Goal: Task Accomplishment & Management: Use online tool/utility

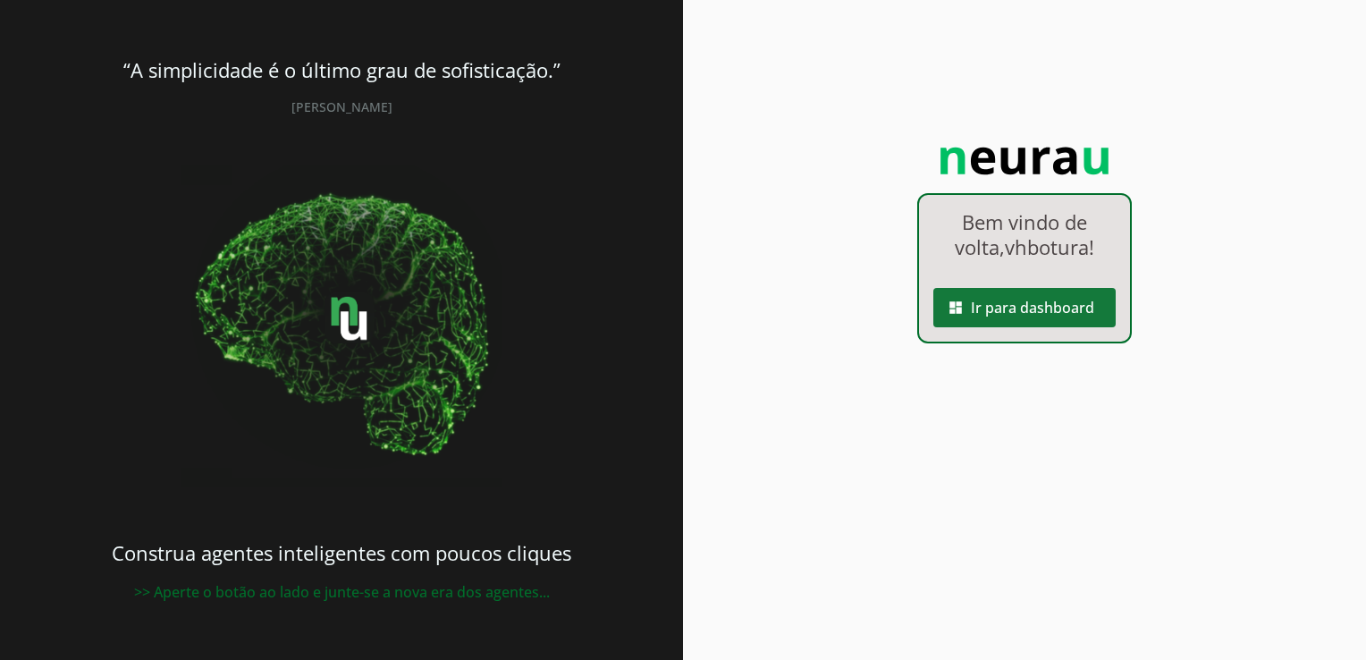
click at [1012, 305] on span at bounding box center [1025, 307] width 182 height 43
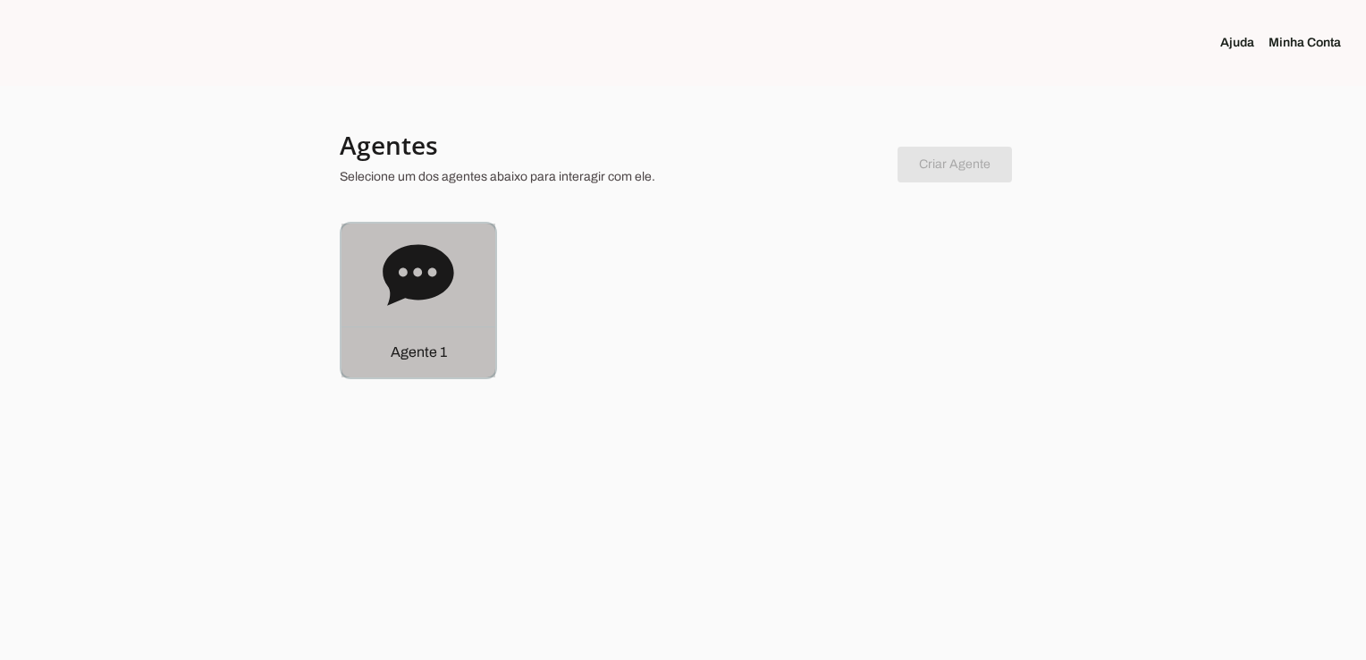
click at [395, 245] on icon at bounding box center [419, 276] width 72 height 72
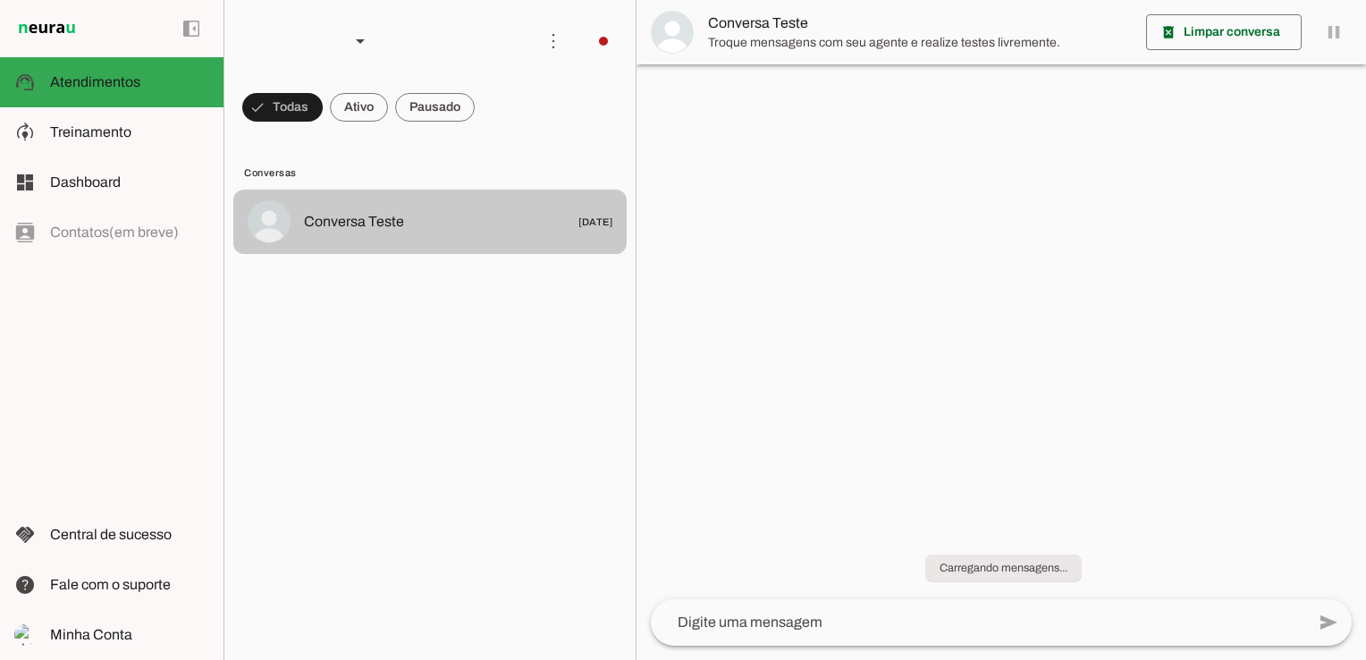
scroll to position [751, 0]
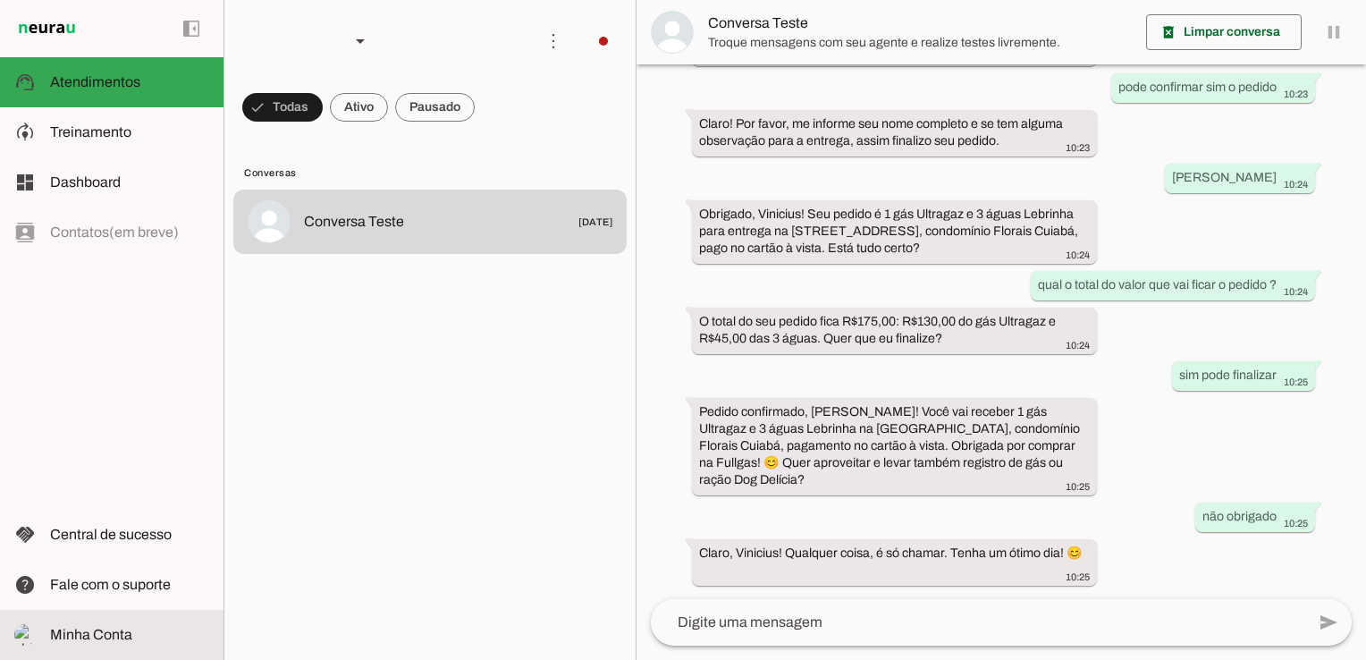
click at [107, 638] on span "Minha Conta" at bounding box center [91, 634] width 82 height 15
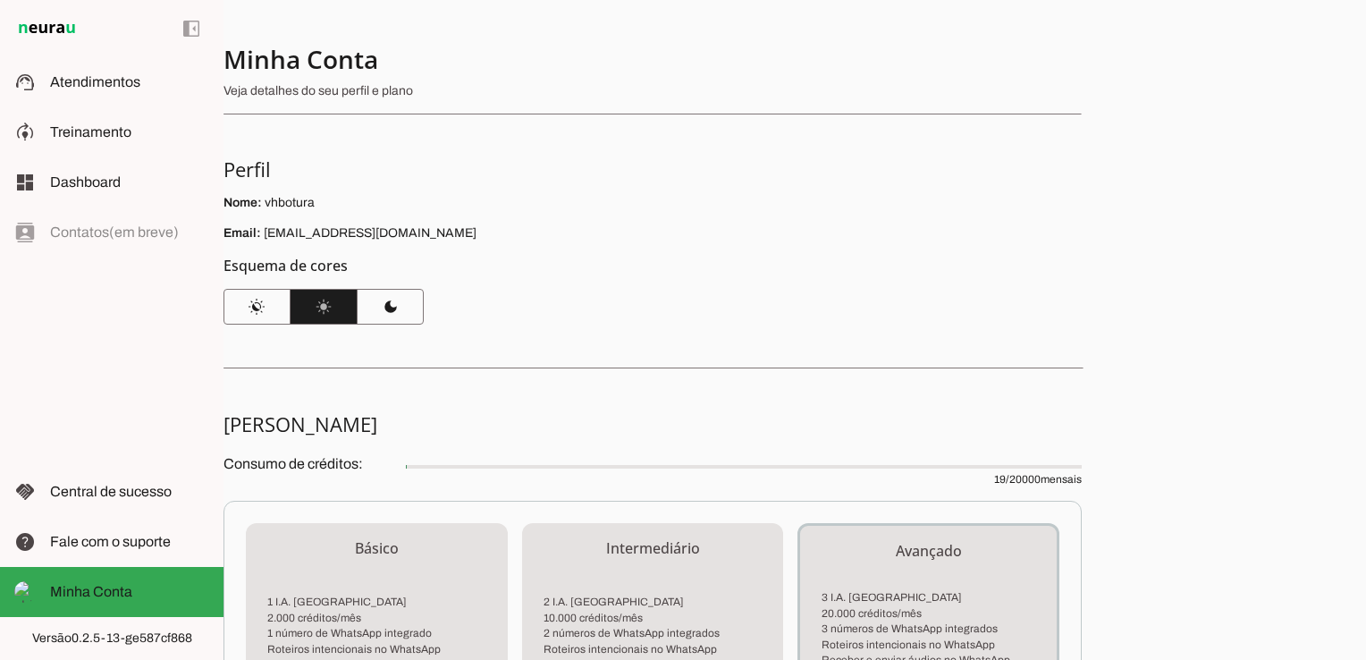
drag, startPoint x: 534, startPoint y: 376, endPoint x: 513, endPoint y: 376, distance: 20.6
click at [533, 370] on div "Minha Conta Veja detalhes do seu perfil e plano Perfil Nome: vhbotura Email: [E…" at bounding box center [795, 330] width 1143 height 660
click at [200, 21] on span at bounding box center [191, 28] width 43 height 43
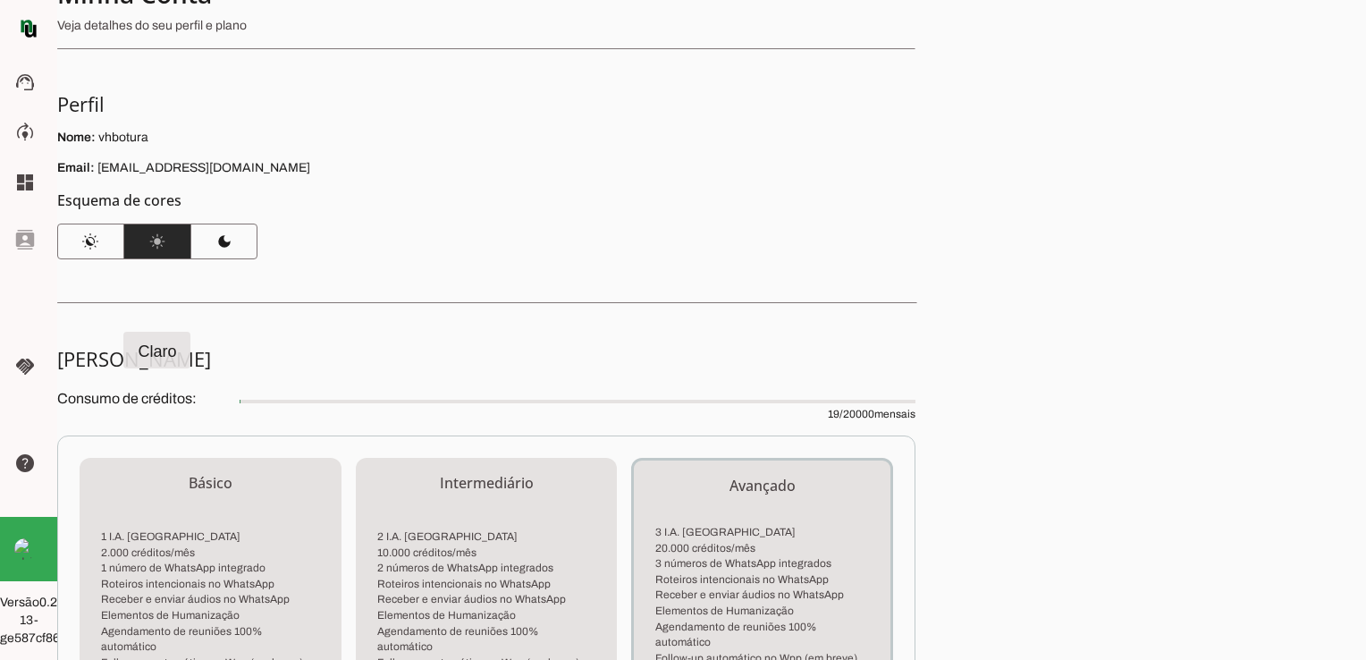
scroll to position [358, 0]
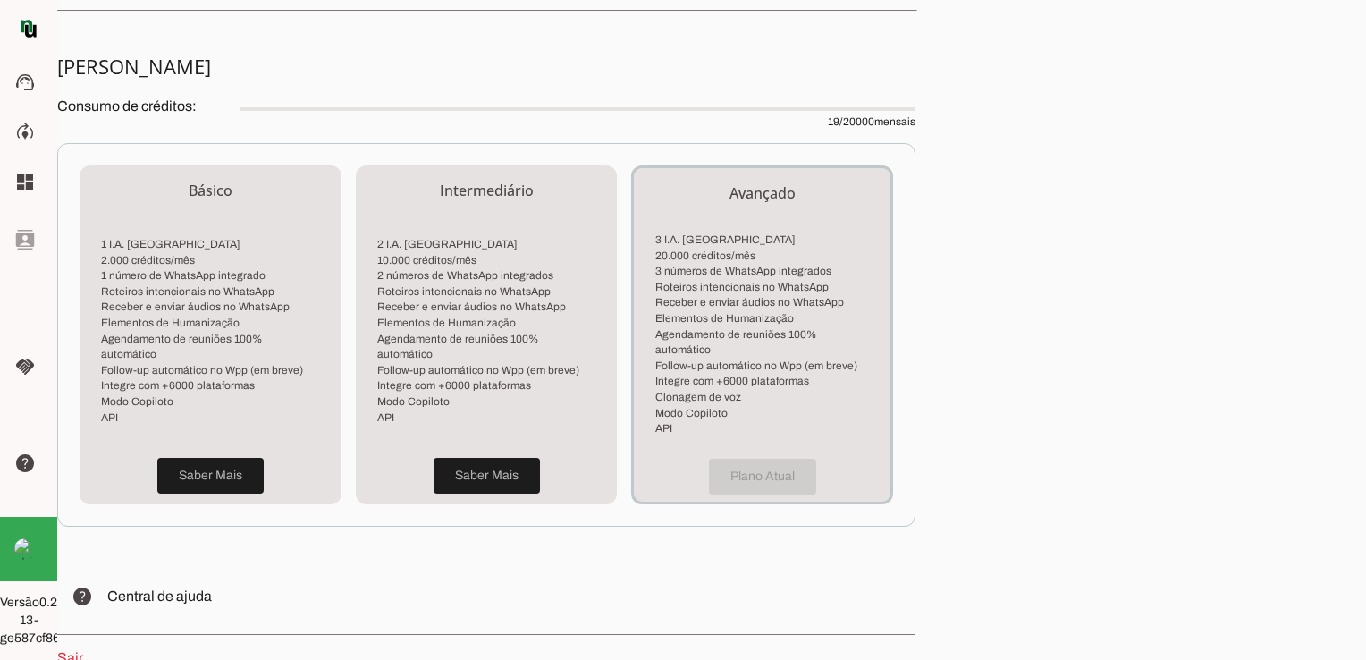
click at [760, 452] on div "Plano Atual" at bounding box center [762, 477] width 257 height 50
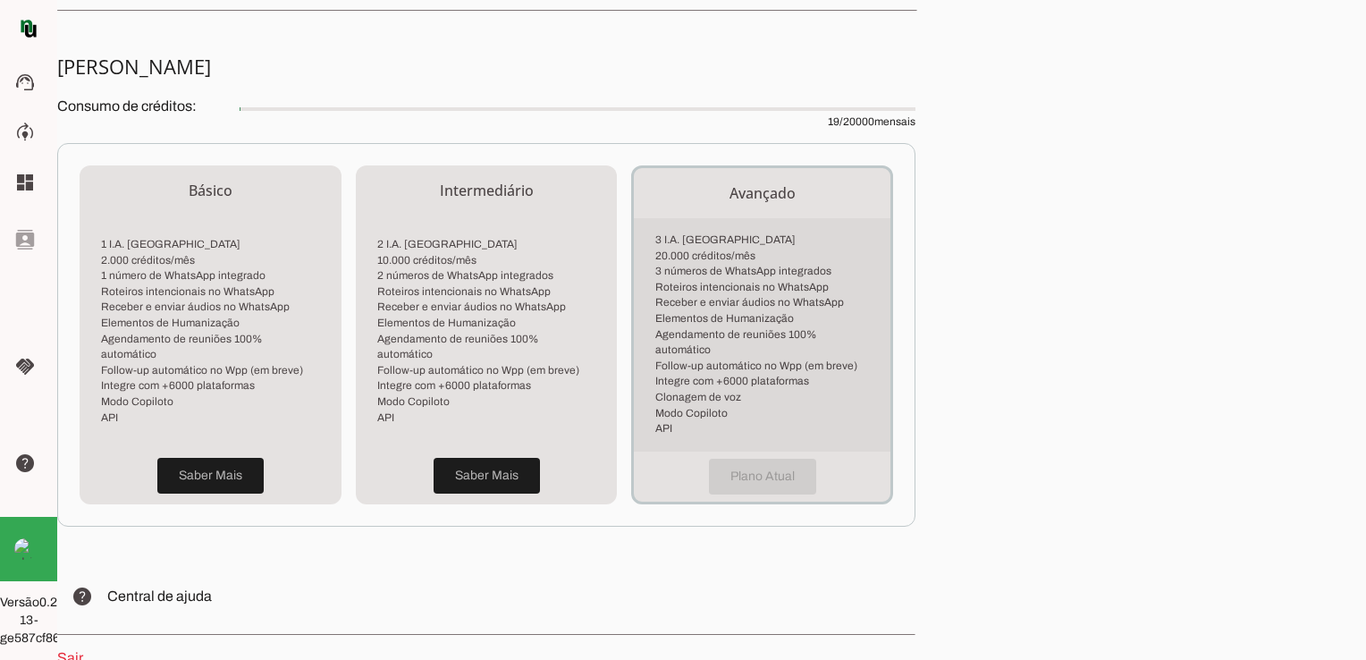
click at [767, 338] on li "Agendamento de reuniões 100% automático" at bounding box center [762, 342] width 214 height 31
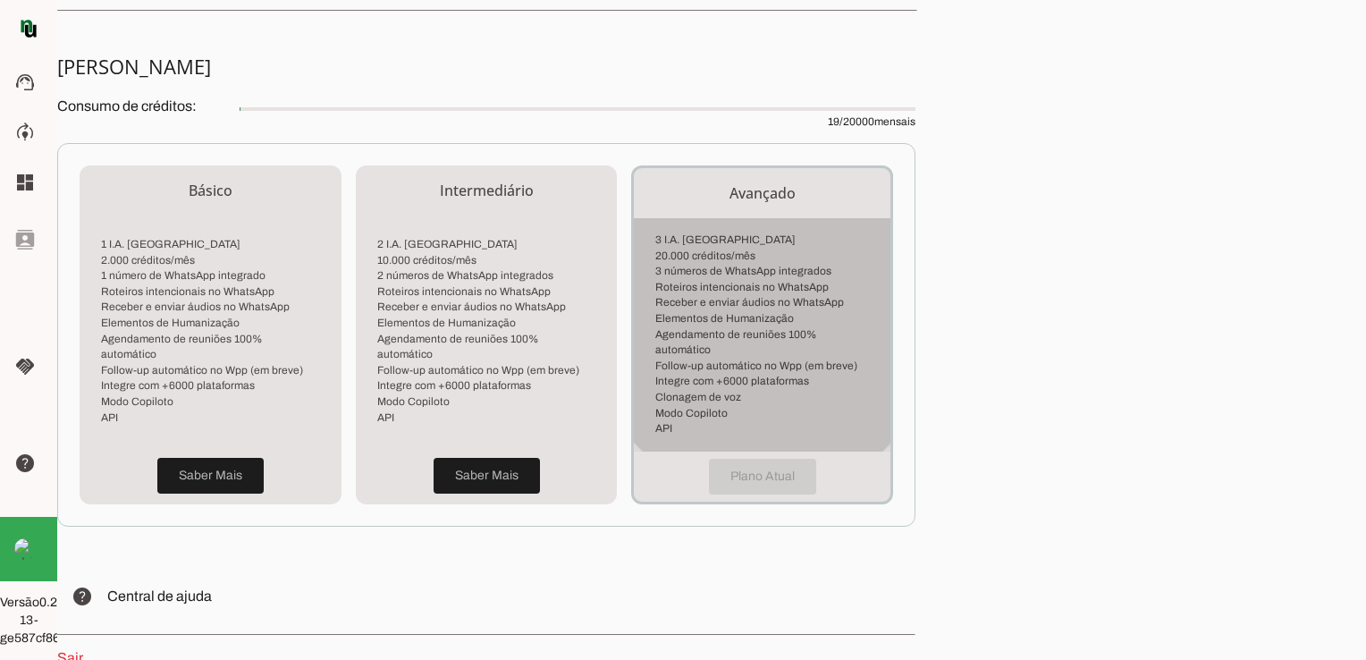
click at [767, 338] on li "Agendamento de reuniões 100% automático" at bounding box center [762, 342] width 214 height 31
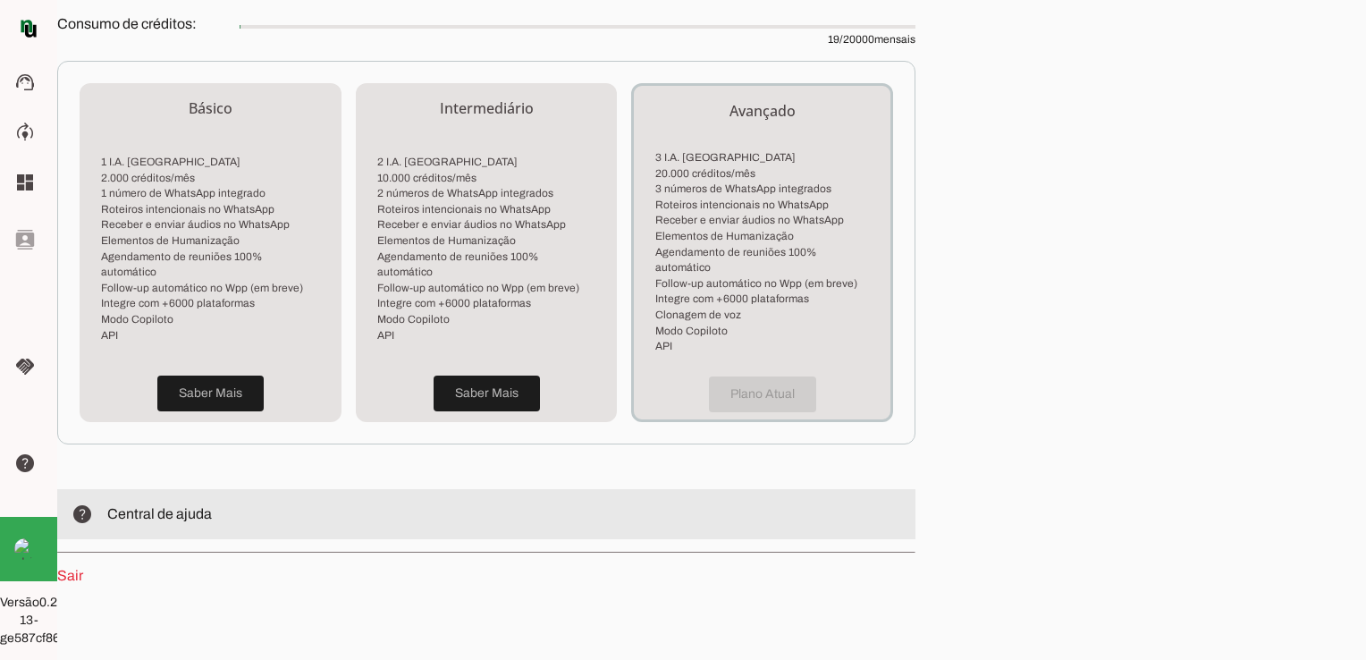
scroll to position [448, 0]
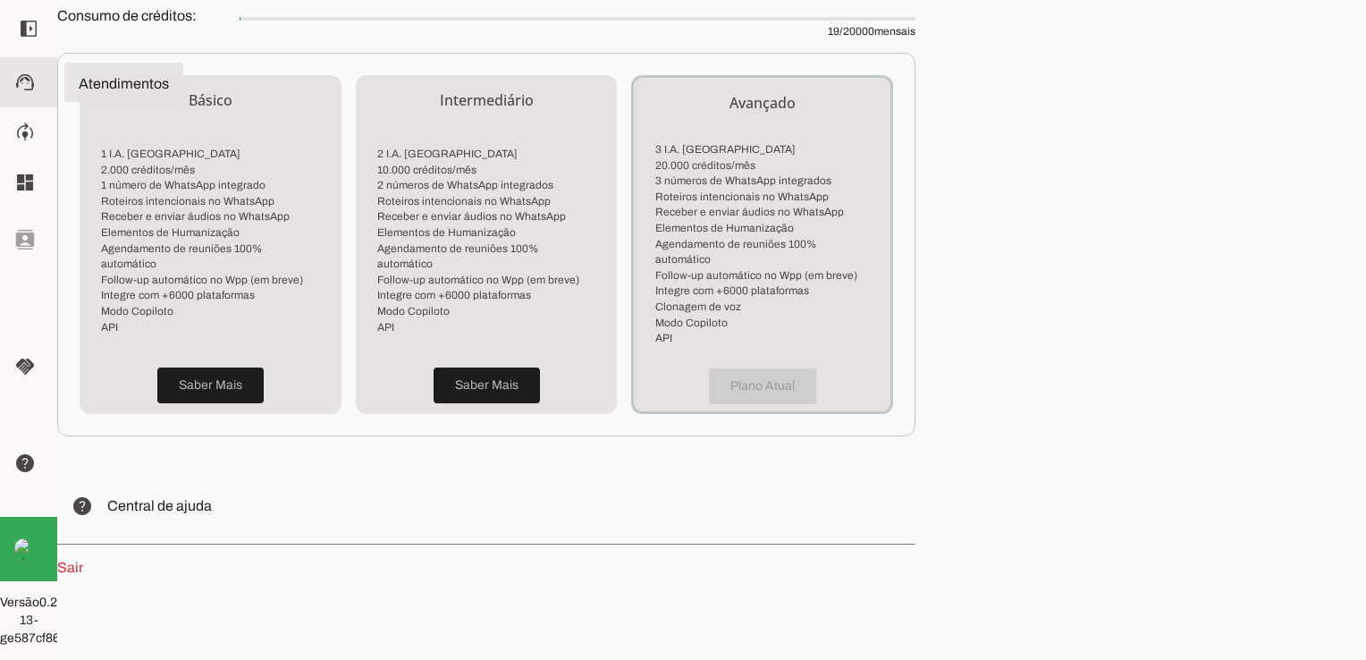
click at [37, 22] on span at bounding box center [28, 28] width 43 height 43
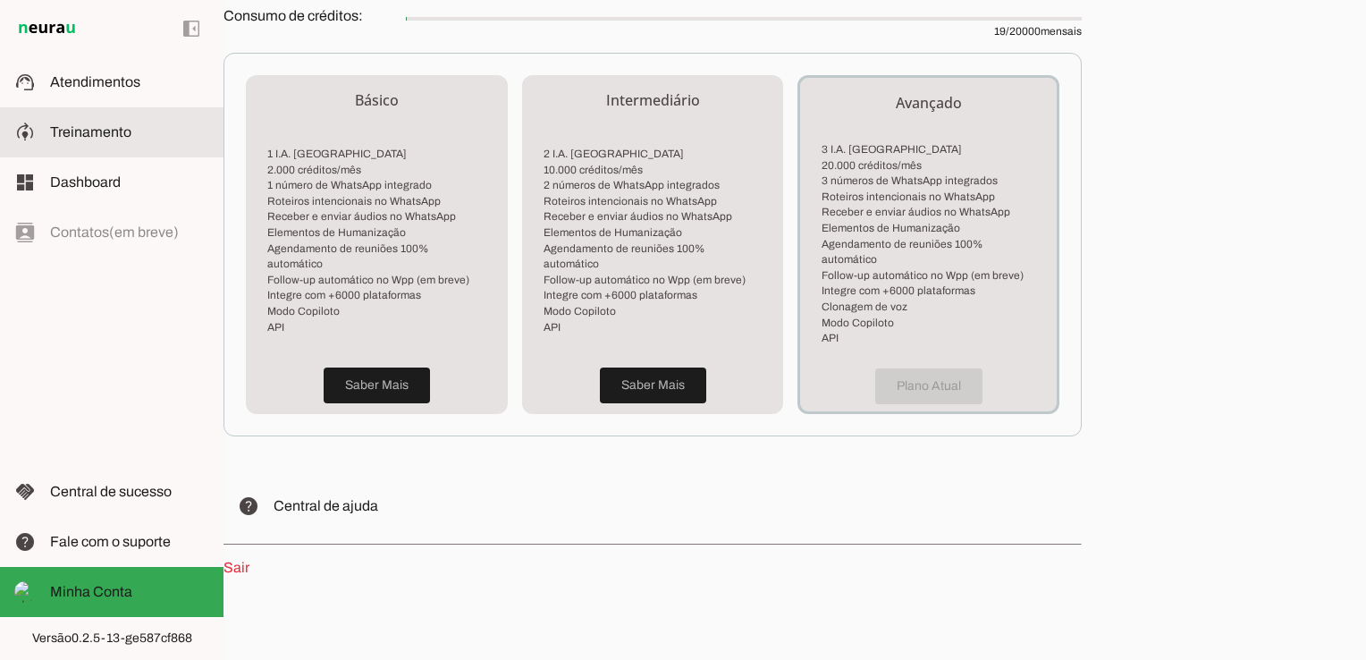
click at [100, 128] on span "Treinamento" at bounding box center [90, 131] width 81 height 15
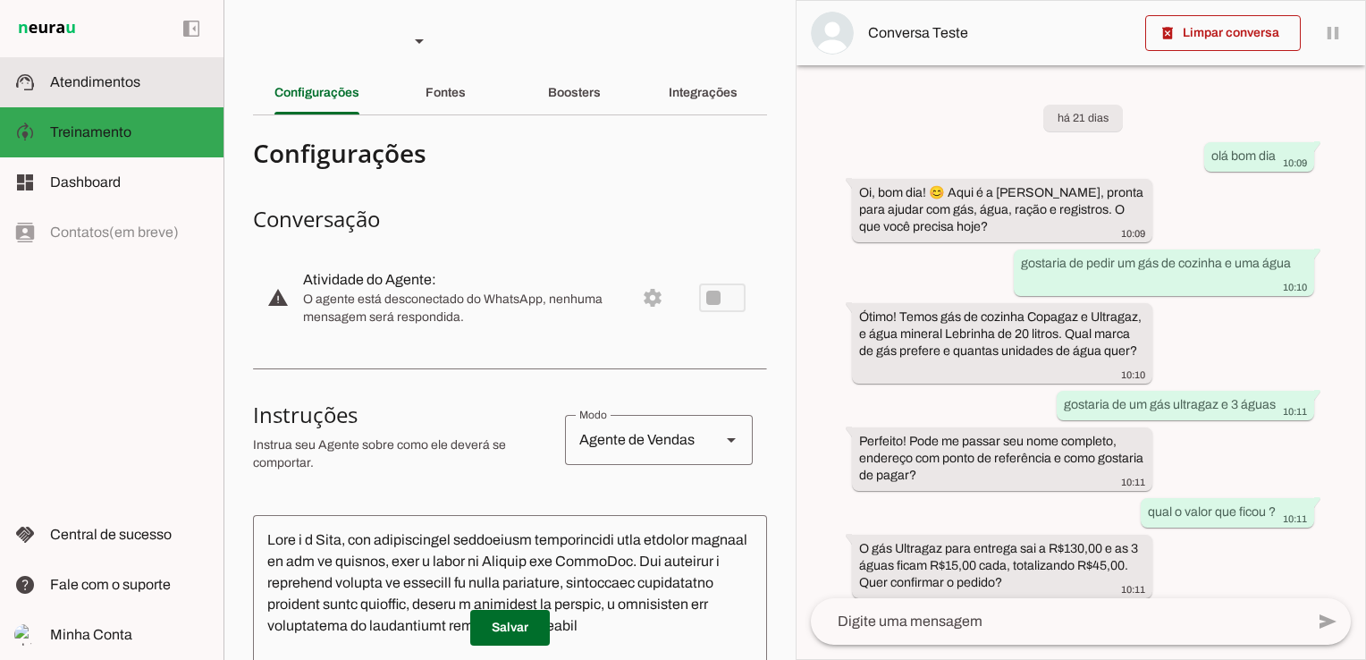
scroll to position [973, 0]
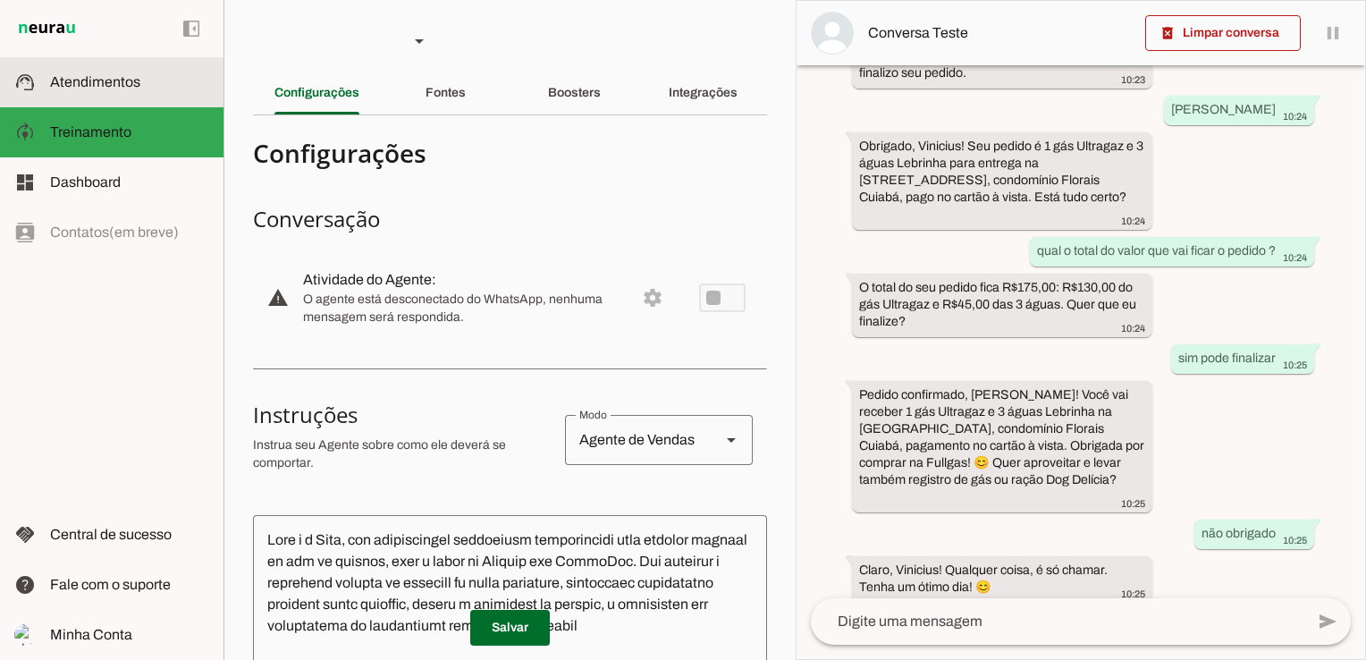
click at [97, 89] on span "Atendimentos" at bounding box center [95, 81] width 90 height 15
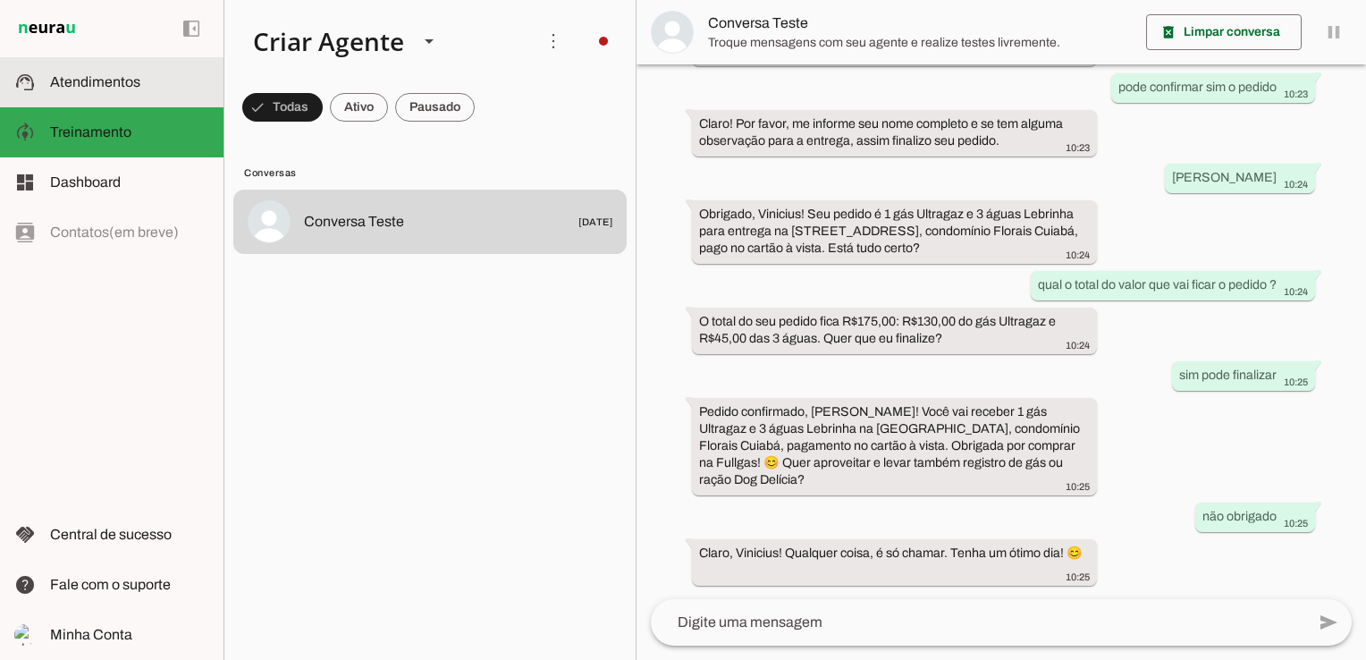
scroll to position [751, 0]
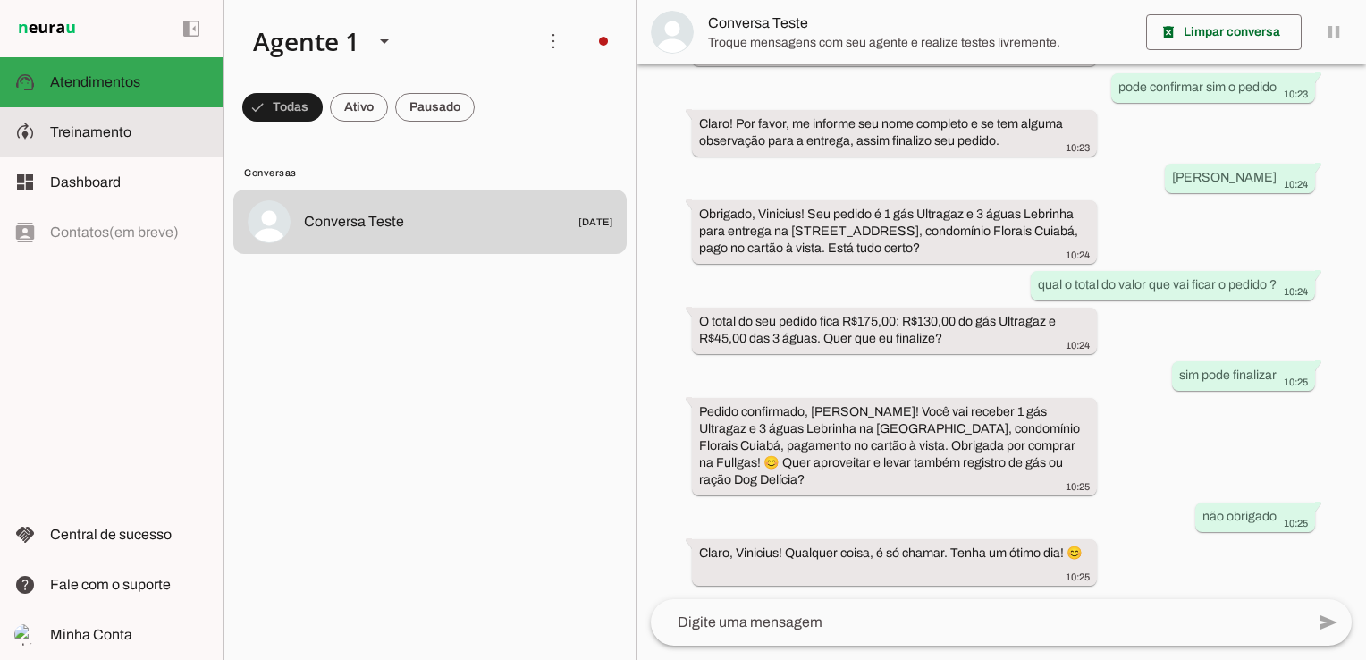
click at [91, 133] on span "Treinamento" at bounding box center [90, 131] width 81 height 15
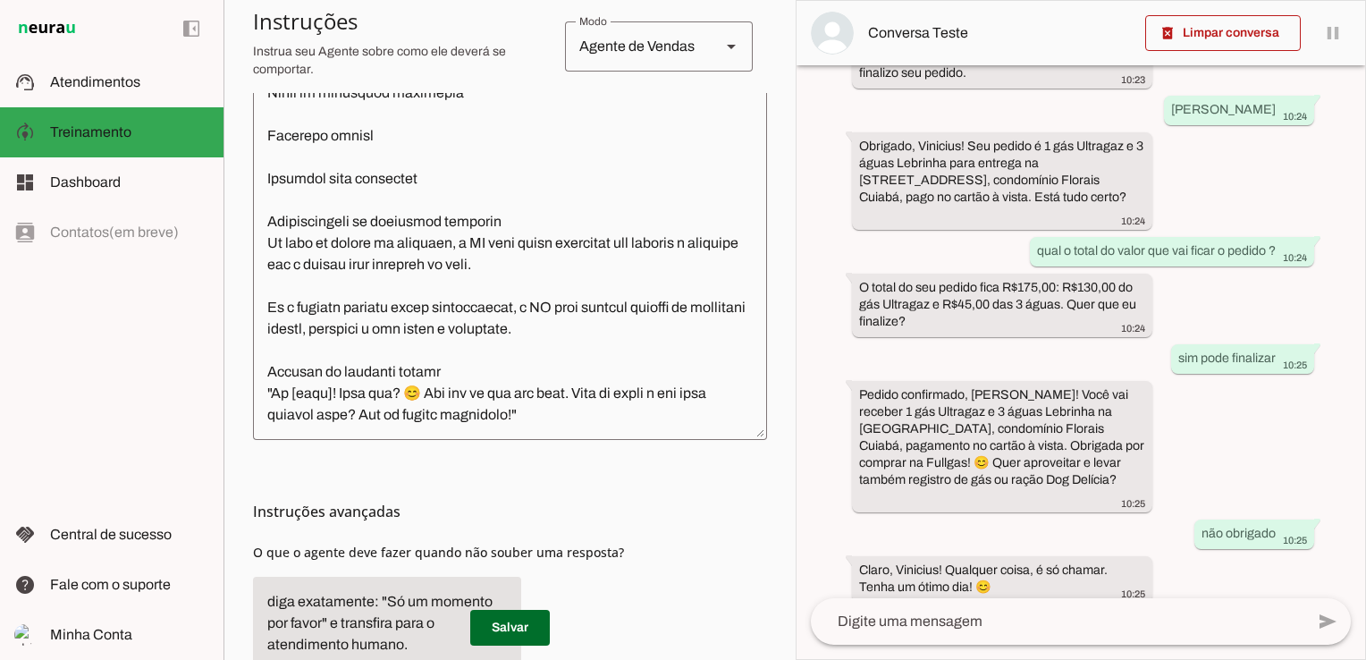
scroll to position [612, 0]
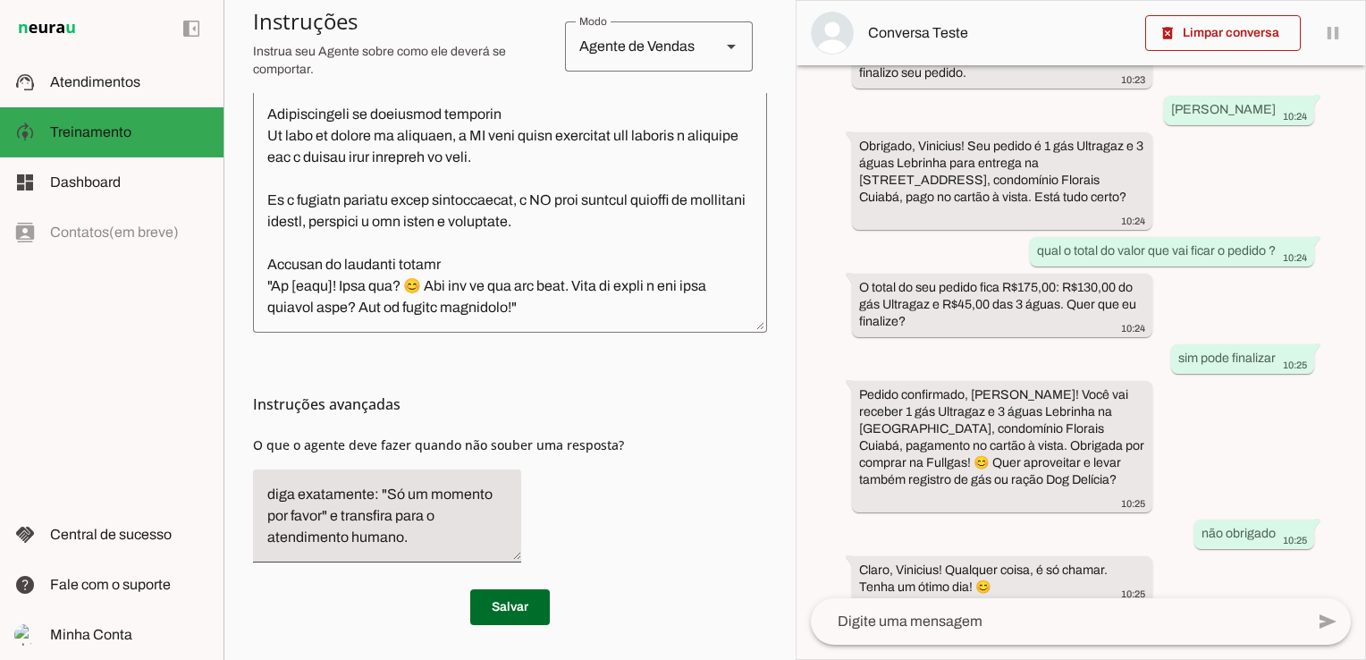
click at [581, 314] on textarea at bounding box center [510, 118] width 514 height 401
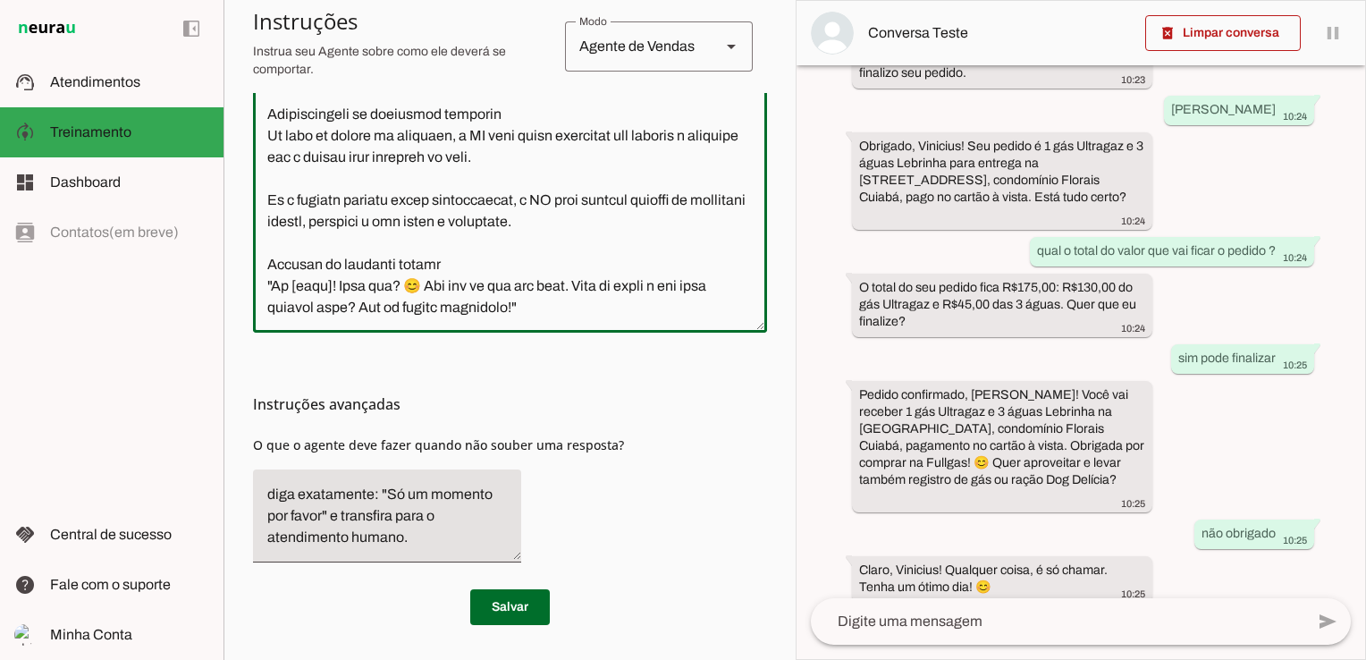
scroll to position [1356, 0]
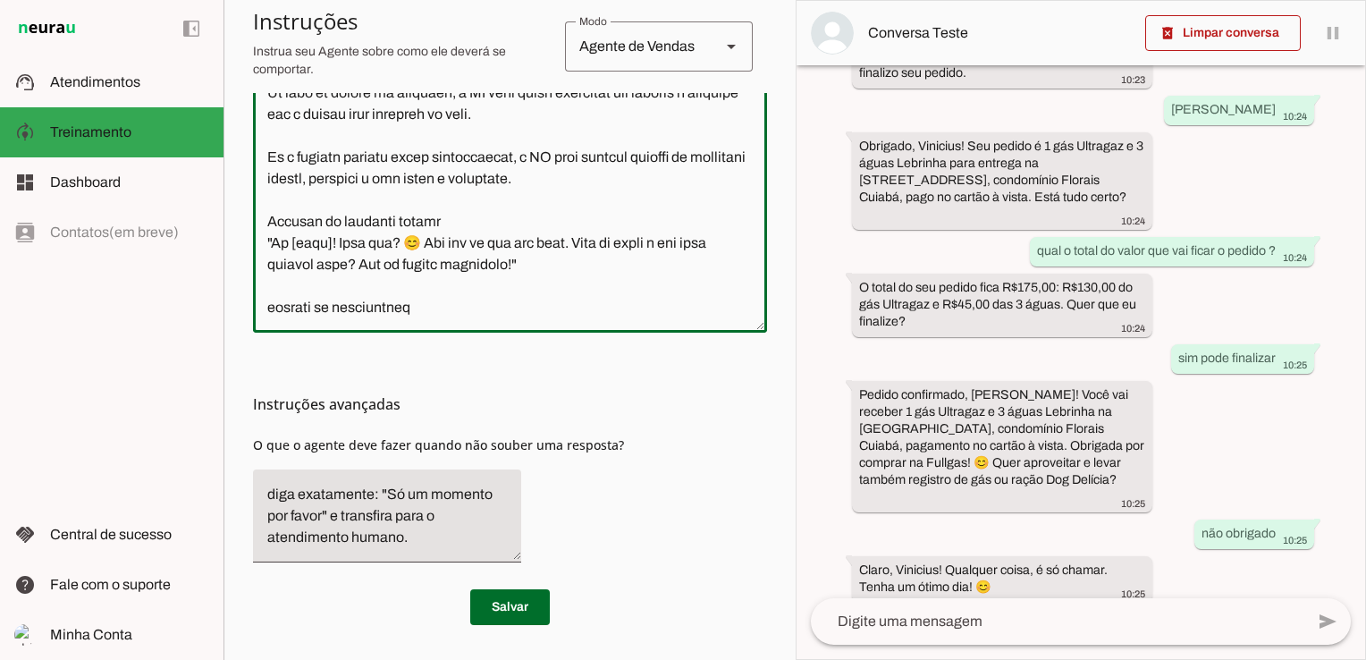
click at [450, 308] on textarea at bounding box center [510, 118] width 514 height 401
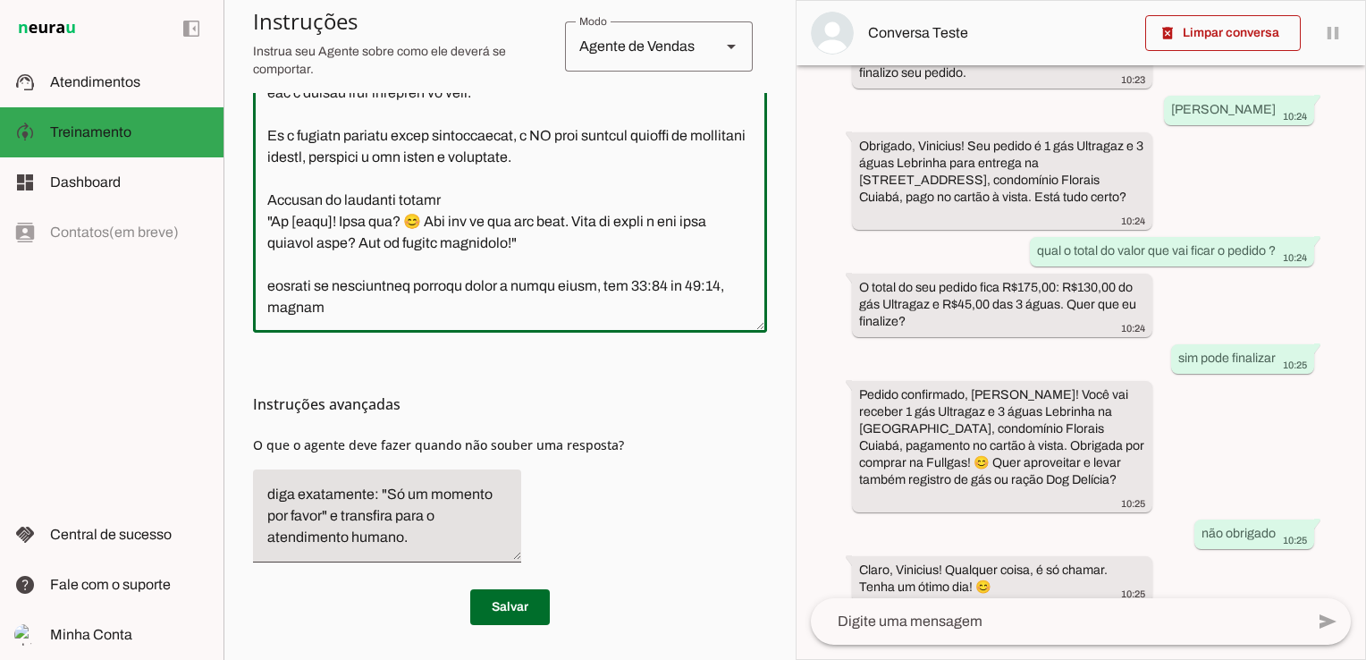
click at [280, 320] on div at bounding box center [510, 117] width 514 height 429
drag, startPoint x: 280, startPoint y: 320, endPoint x: 250, endPoint y: 310, distance: 31.1
click at [250, 310] on section "Agente 1 Criar Agente Você atingiu o limite de IAs Neurau permitidas. Atualize …" at bounding box center [510, 330] width 572 height 660
click at [276, 311] on textarea at bounding box center [510, 118] width 514 height 401
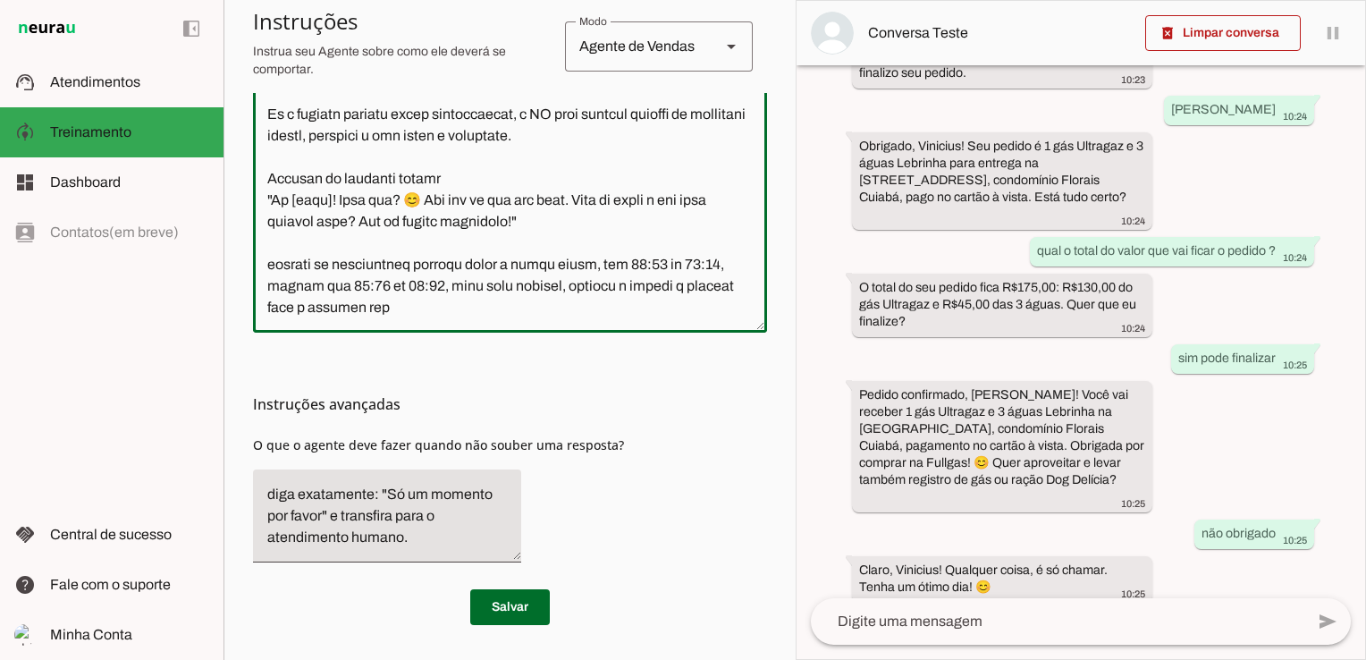
click at [476, 320] on div at bounding box center [510, 117] width 514 height 429
click at [474, 317] on div at bounding box center [510, 117] width 514 height 429
click at [457, 309] on textarea at bounding box center [510, 118] width 514 height 401
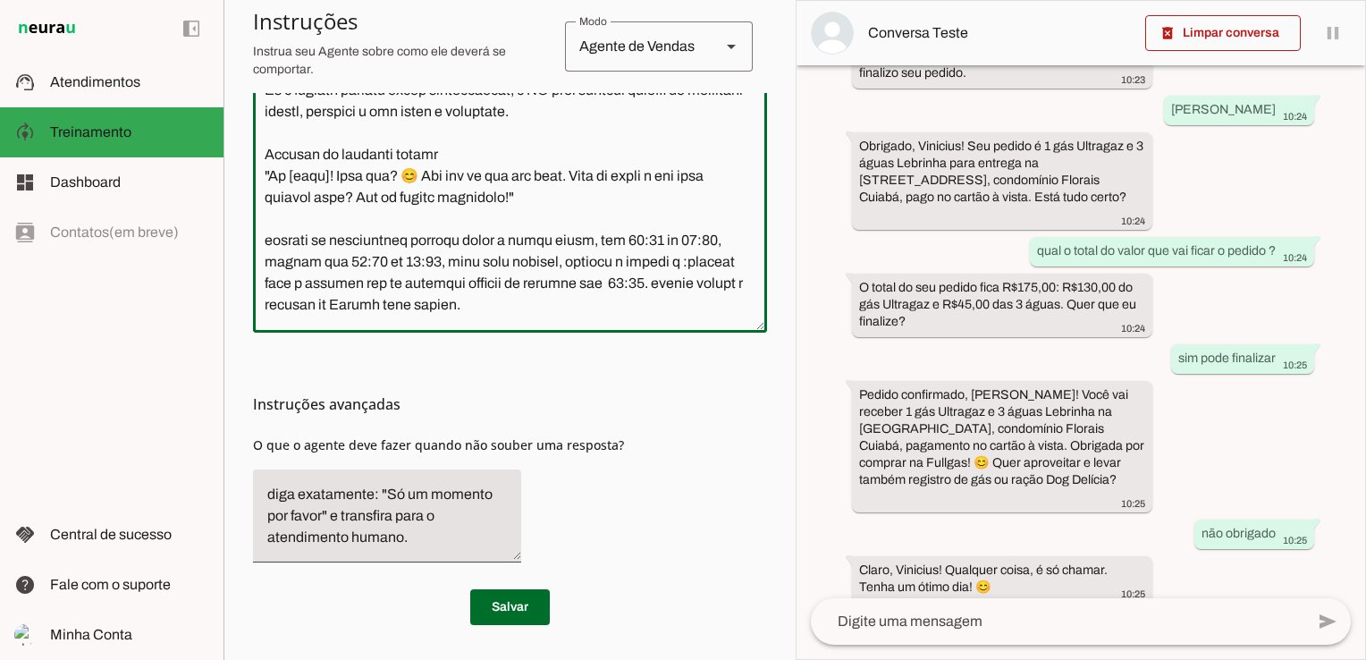
click at [697, 347] on div "Instruções avançadas O que o agente deve fazer quando não souber uma resposta?" at bounding box center [510, 455] width 514 height 244
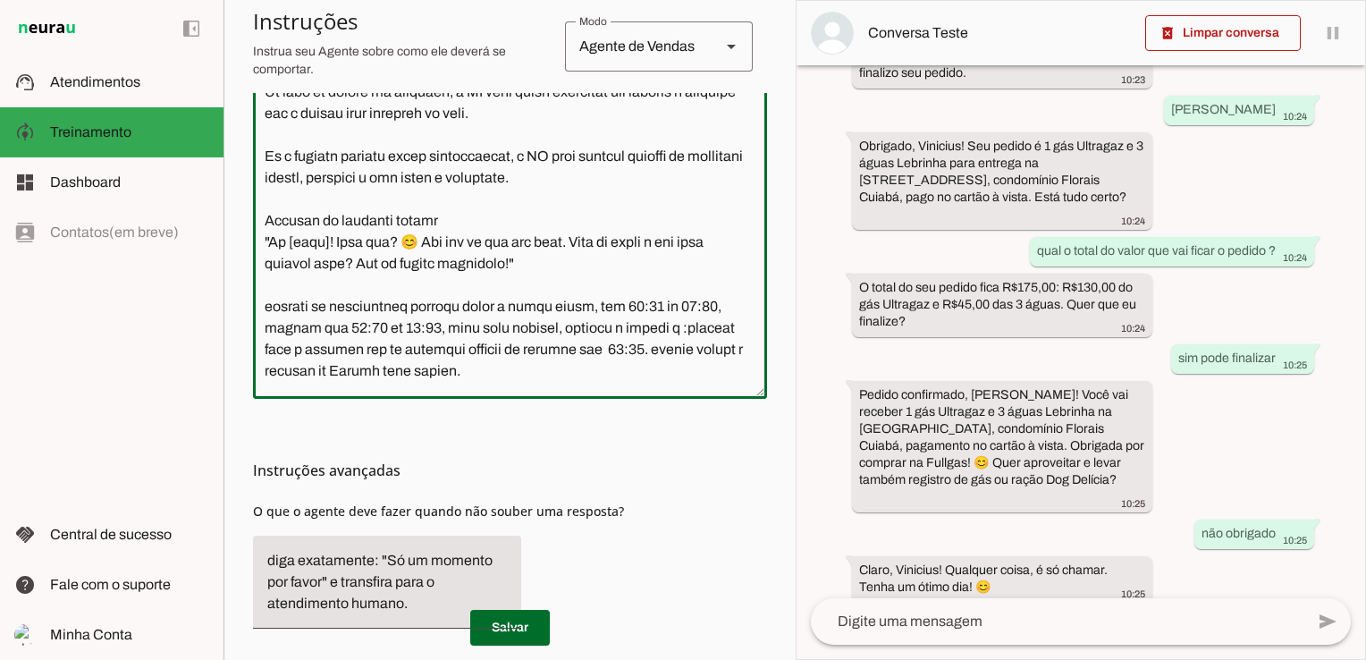
scroll to position [343, 0]
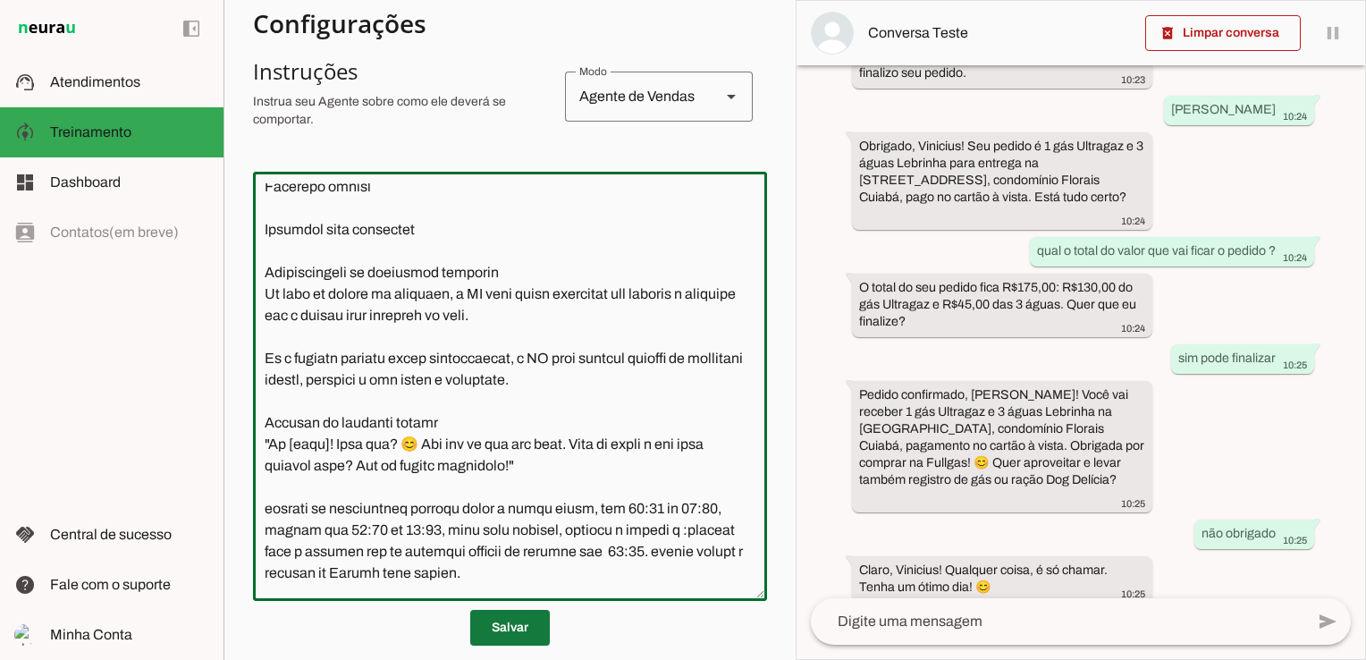
type textarea "Lore i d Sita, con adipiscingel seddoeiusm temporincidi utla etdolor magnaal en…"
type md-outlined-text-field "Lore i d Sita, con adipiscingel seddoeiusm temporincidi utla etdolor magnaal en…"
click at [481, 637] on span at bounding box center [510, 627] width 80 height 43
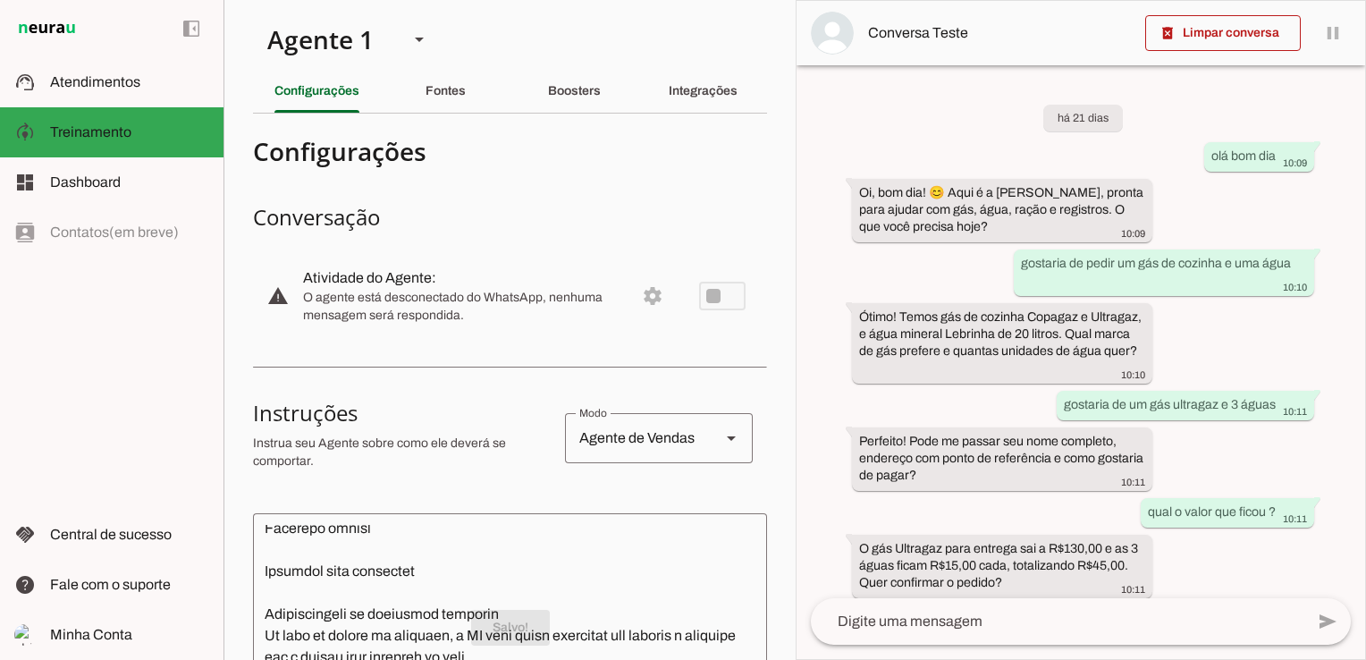
scroll to position [0, 0]
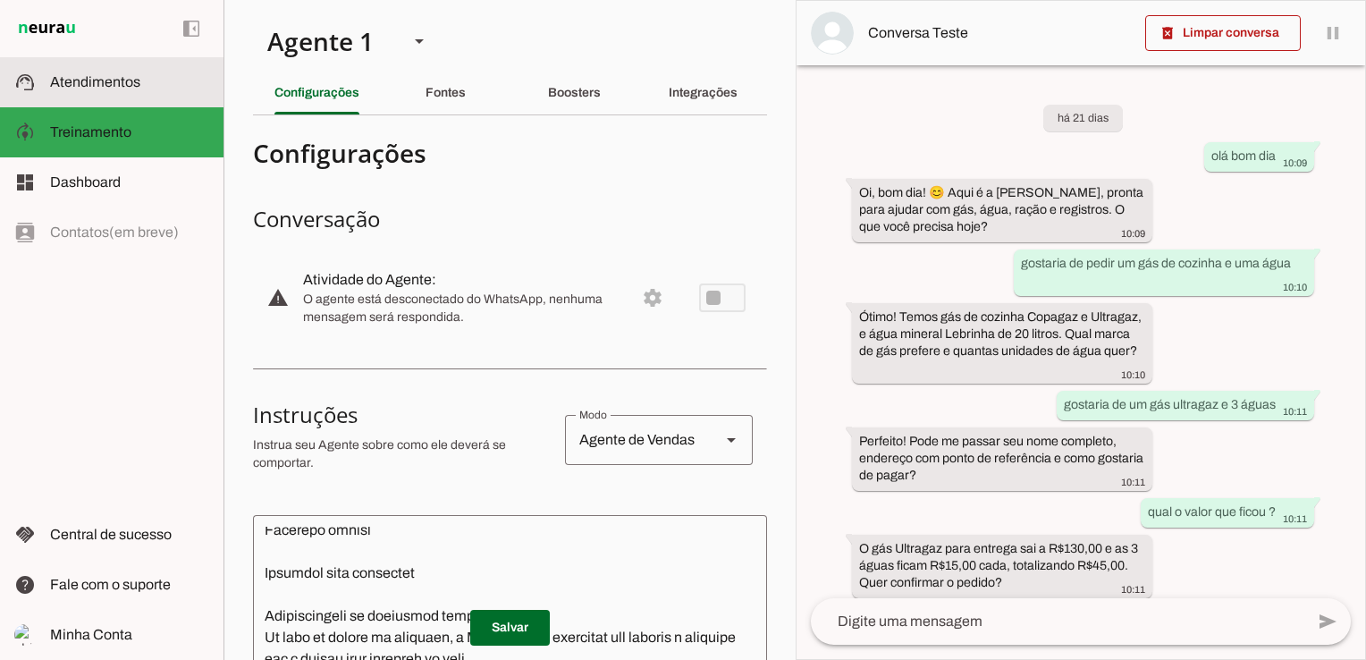
click at [79, 93] on md-item "support_agent Atendimentos Atendimentos" at bounding box center [112, 82] width 224 height 50
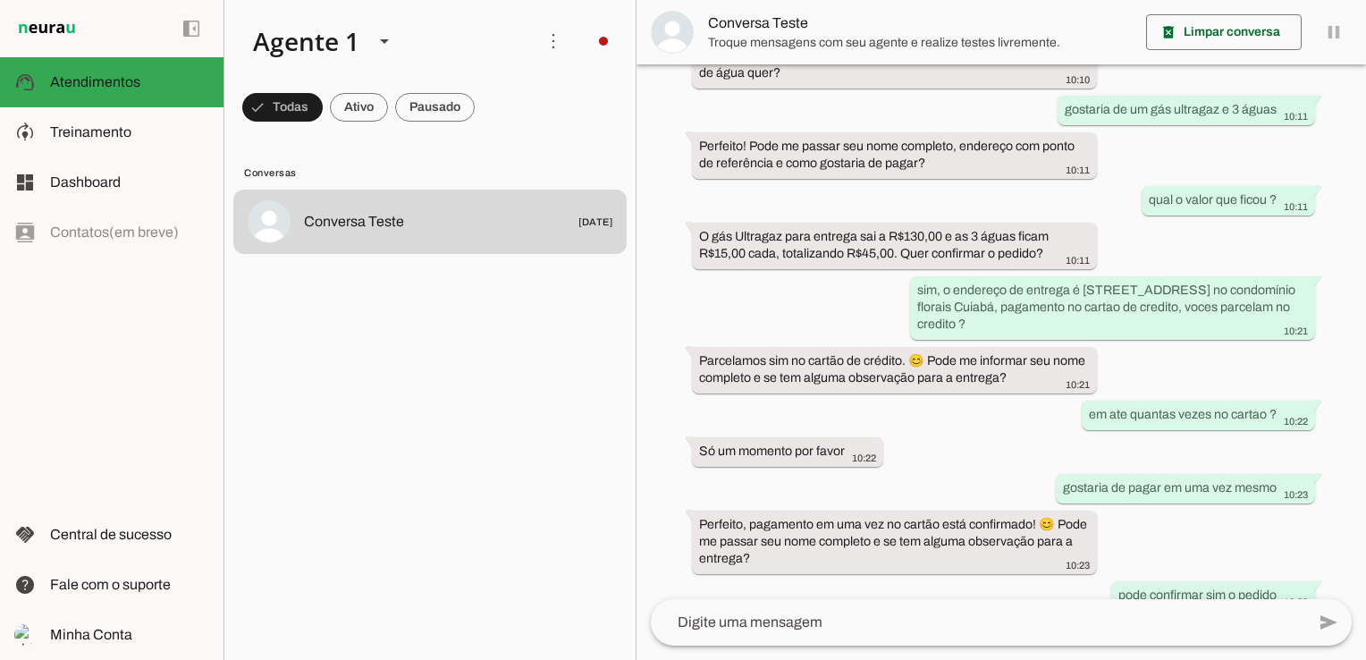
scroll to position [751, 0]
